Goal: Task Accomplishment & Management: Use online tool/utility

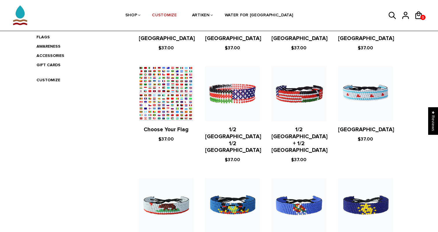
scroll to position [183, 0]
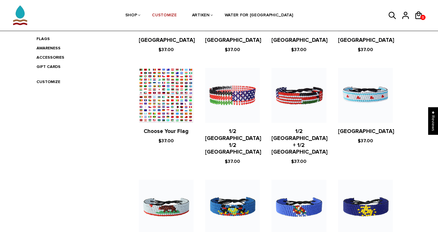
click at [177, 112] on figure at bounding box center [166, 95] width 55 height 55
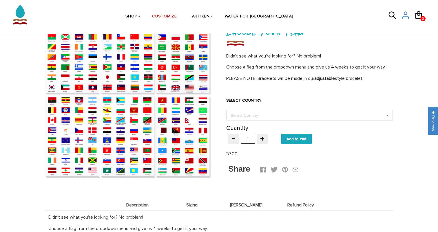
scroll to position [55, 0]
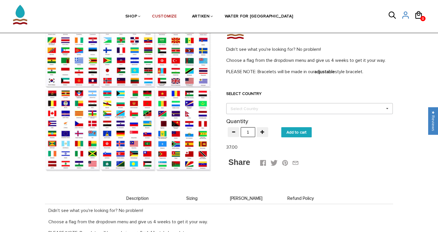
click at [263, 108] on div "Select Country" at bounding box center [247, 108] width 37 height 7
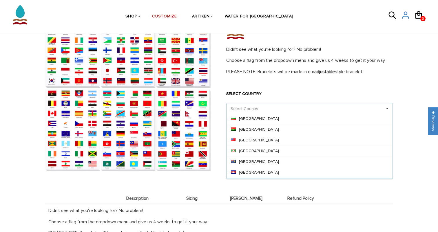
scroll to position [414, 0]
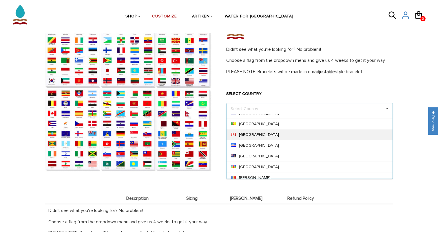
click at [258, 134] on div "[GEOGRAPHIC_DATA]" at bounding box center [310, 134] width 166 height 11
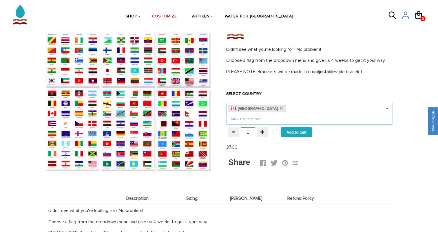
scroll to position [48, 0]
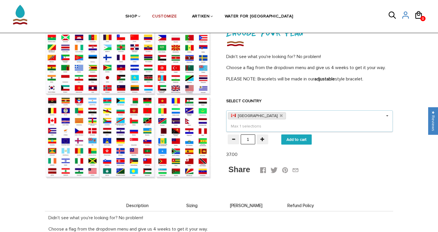
click at [285, 99] on label "SELECT COUNTRY" at bounding box center [309, 101] width 167 height 6
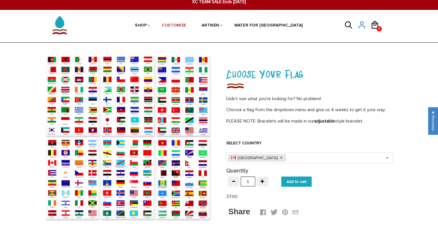
scroll to position [6, 0]
click at [187, 25] on link "CUSTOMIZE" at bounding box center [174, 26] width 25 height 30
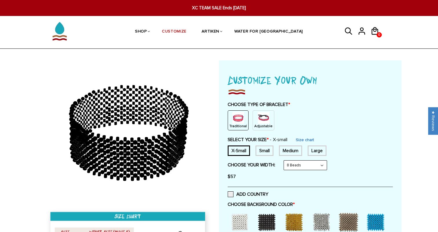
drag, startPoint x: 157, startPoint y: 146, endPoint x: 145, endPoint y: 145, distance: 12.8
click at [145, 145] on g at bounding box center [129, 132] width 118 height 90
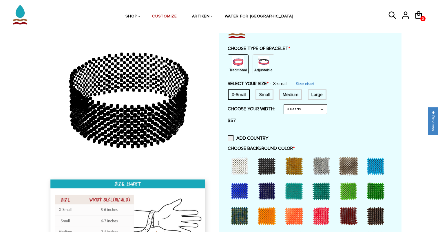
scroll to position [65, 0]
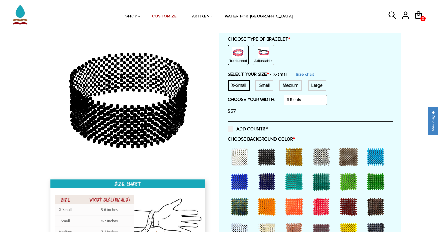
click at [268, 179] on div at bounding box center [266, 181] width 23 height 23
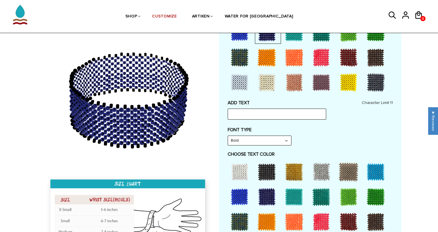
scroll to position [216, 0]
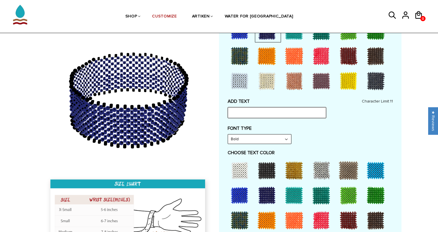
click at [278, 111] on input "text" at bounding box center [277, 112] width 99 height 11
type input "u"
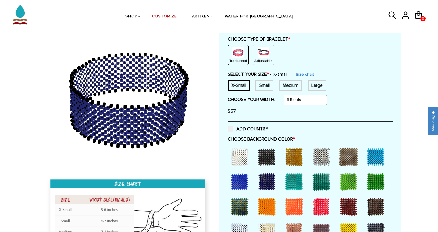
scroll to position [61, 0]
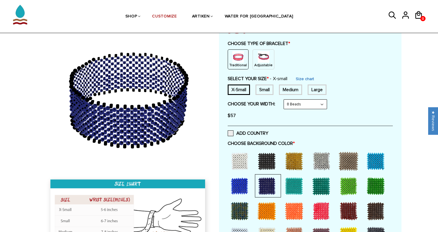
click at [266, 54] on img at bounding box center [264, 57] width 12 height 12
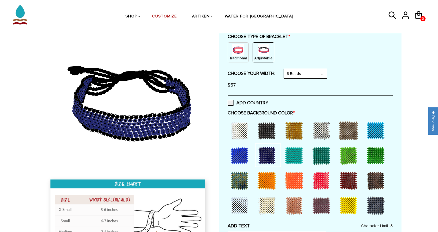
scroll to position [131, 0]
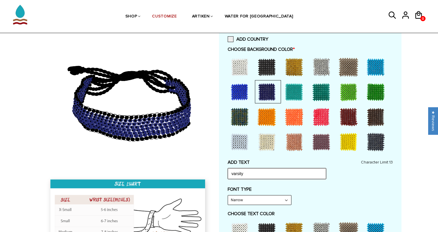
click at [265, 175] on input "varsity" at bounding box center [277, 173] width 99 height 11
type input "varsity blues"
drag, startPoint x: 266, startPoint y: 170, endPoint x: 209, endPoint y: 169, distance: 57.4
click at [209, 169] on div at bounding box center [219, 223] width 365 height 588
type input "u"
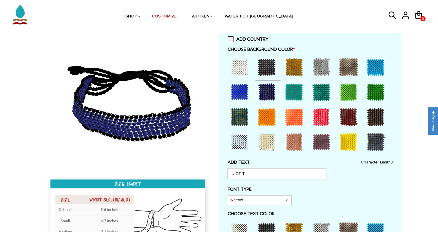
scroll to position [168, 0]
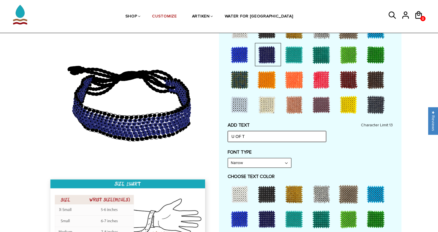
type input "U OF T"
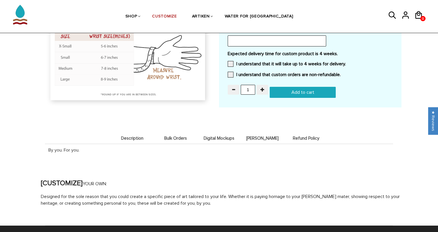
scroll to position [541, 0]
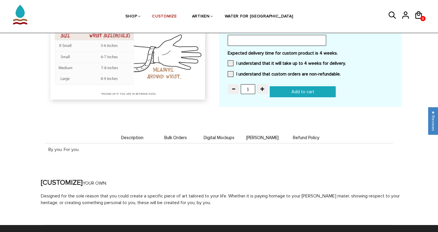
click at [138, 135] on span "Description" at bounding box center [132, 137] width 41 height 5
click at [173, 135] on span "Bulk Orders" at bounding box center [175, 137] width 41 height 5
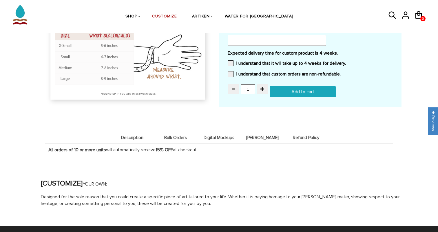
click at [132, 135] on span "Description" at bounding box center [132, 137] width 41 height 5
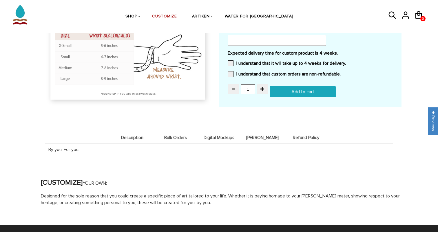
click at [166, 135] on span "Bulk Orders" at bounding box center [175, 137] width 41 height 5
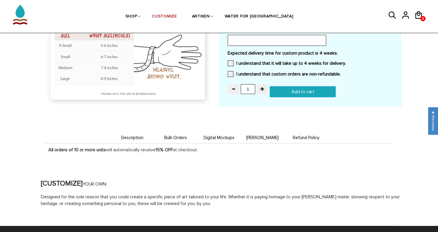
click at [214, 135] on span "Digital Mockups" at bounding box center [219, 137] width 41 height 5
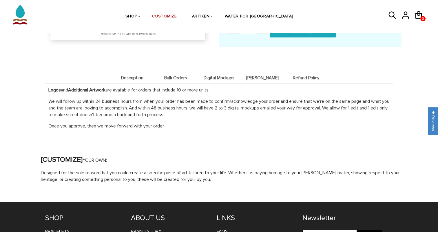
scroll to position [598, 0]
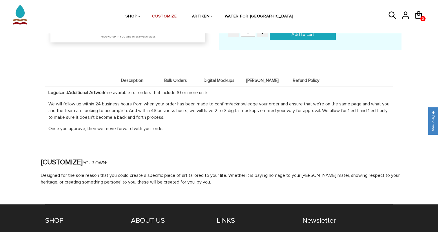
click at [228, 78] on span "Digital Mockups" at bounding box center [219, 80] width 41 height 5
click at [257, 78] on span "[PERSON_NAME]" at bounding box center [262, 80] width 41 height 5
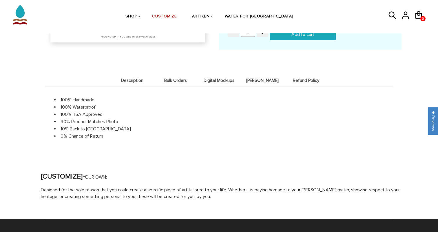
click at [221, 78] on span "Digital Mockups" at bounding box center [219, 80] width 41 height 5
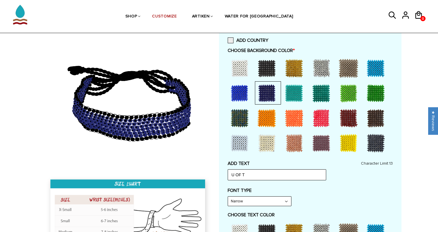
scroll to position [130, 0]
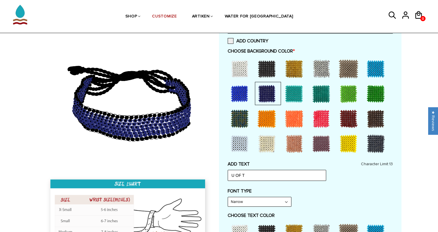
click at [241, 66] on div at bounding box center [239, 68] width 23 height 23
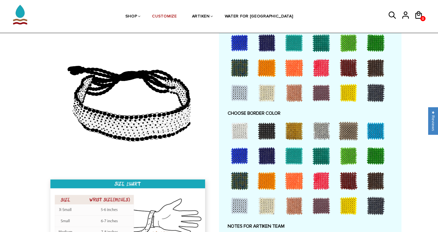
scroll to position [352, 0]
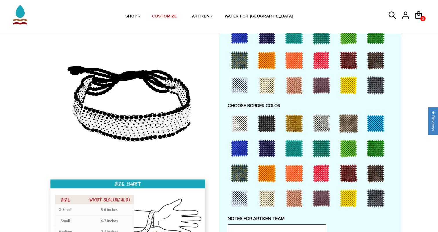
click at [269, 117] on div at bounding box center [266, 123] width 23 height 23
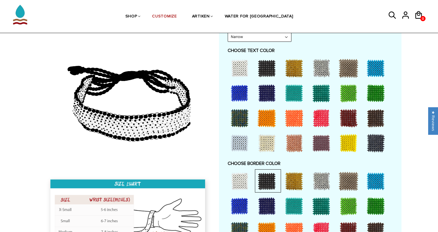
scroll to position [246, 0]
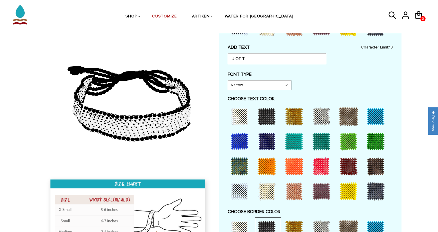
click at [267, 141] on div at bounding box center [266, 141] width 23 height 23
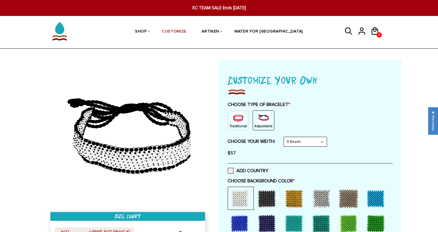
scroll to position [0, 0]
